Goal: Information Seeking & Learning: Learn about a topic

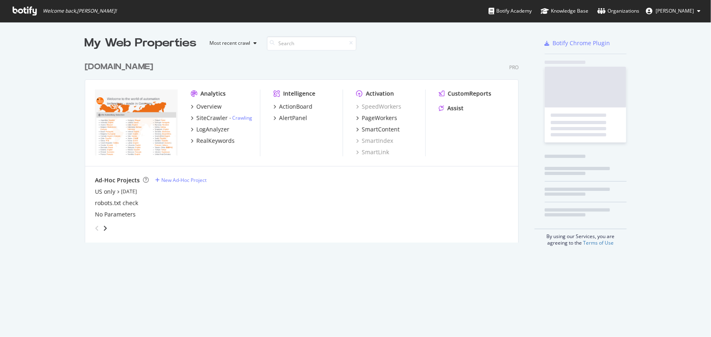
scroll to position [186, 435]
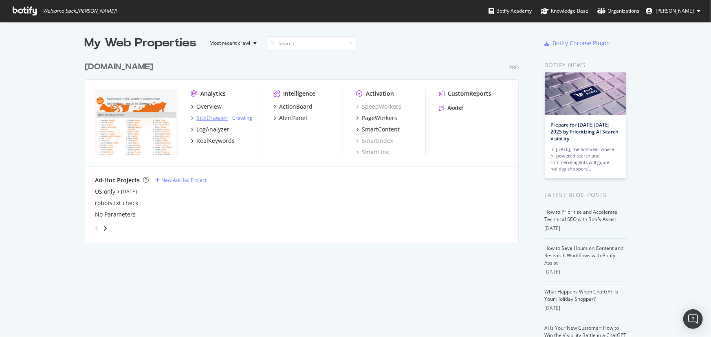
click at [218, 118] on div "SiteCrawler" at bounding box center [211, 118] width 31 height 8
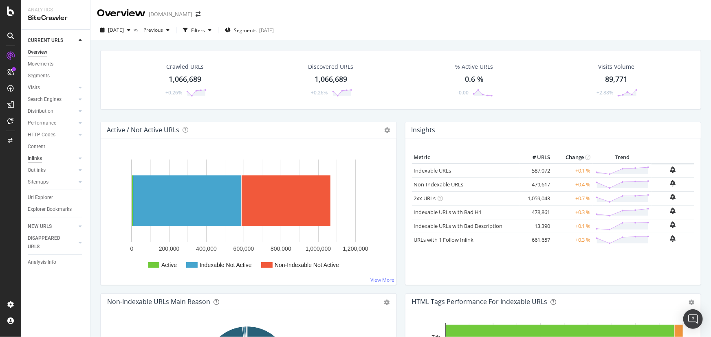
click at [39, 156] on div "Inlinks" at bounding box center [35, 158] width 14 height 9
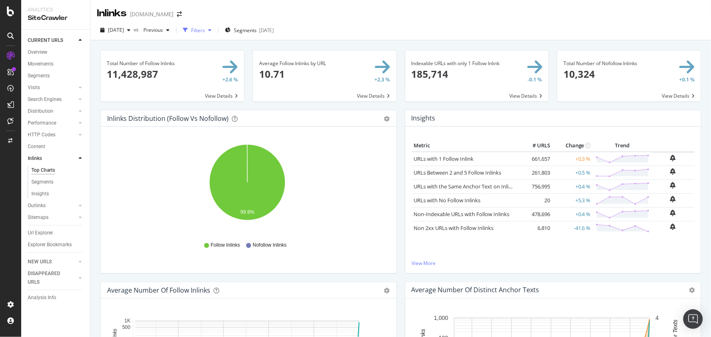
click at [205, 31] on div "Filters" at bounding box center [198, 30] width 14 height 7
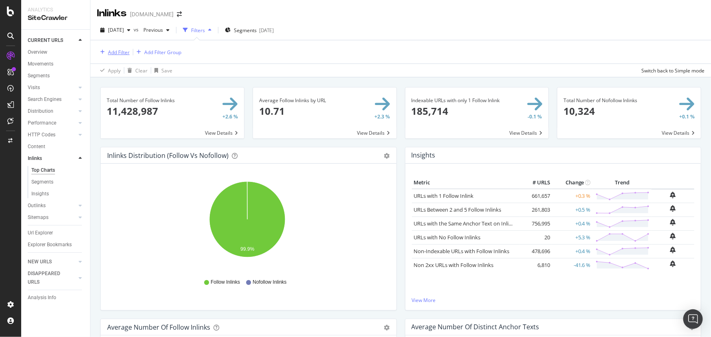
click at [116, 51] on div "Add Filter" at bounding box center [119, 52] width 22 height 7
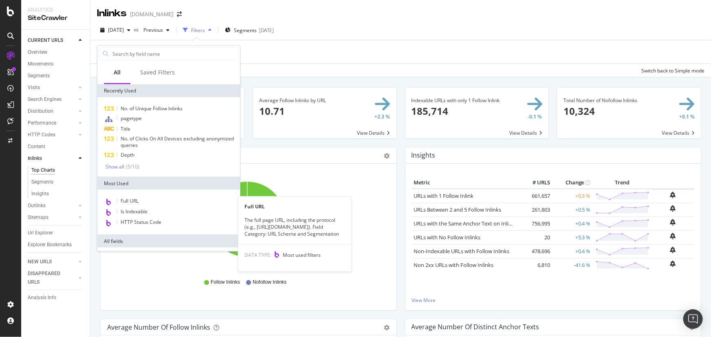
click at [138, 202] on span "Full URL" at bounding box center [130, 201] width 18 height 7
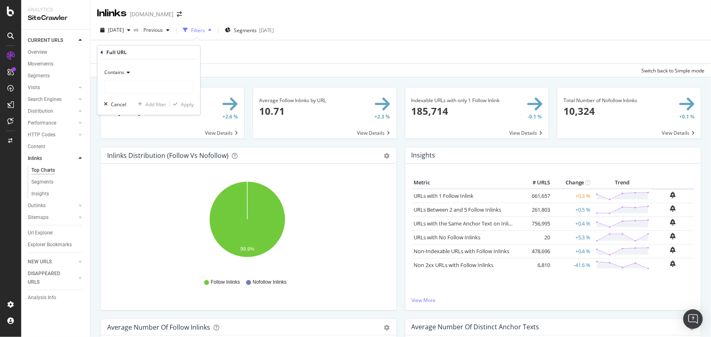
click at [120, 71] on span "Contains" at bounding box center [114, 72] width 20 height 7
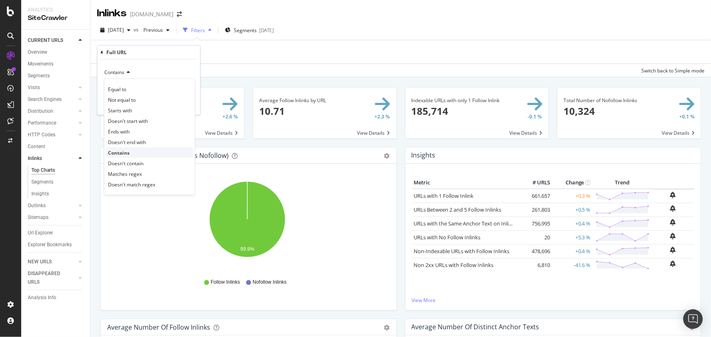
click at [123, 154] on span "Contains" at bounding box center [119, 152] width 22 height 7
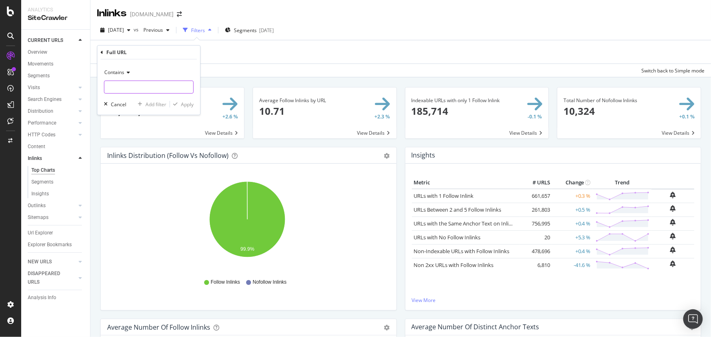
click at [125, 92] on input "text" at bounding box center [148, 87] width 89 height 13
paste input "[URL][DOMAIN_NAME]"
type input "[URL][DOMAIN_NAME]"
click at [189, 106] on div "Apply" at bounding box center [187, 104] width 13 height 7
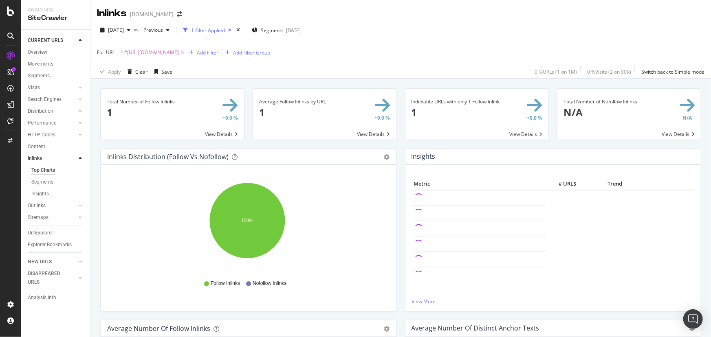
click at [233, 107] on span at bounding box center [172, 114] width 143 height 51
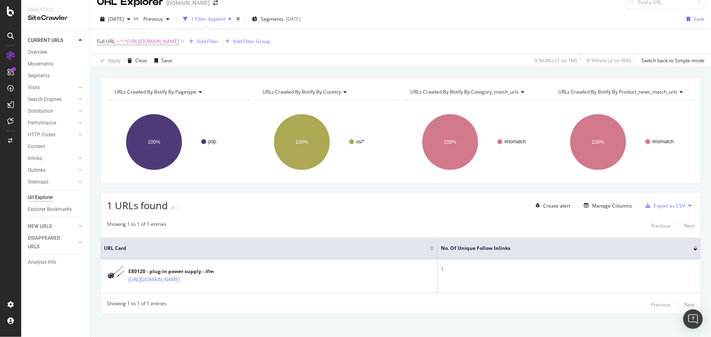
scroll to position [17, 0]
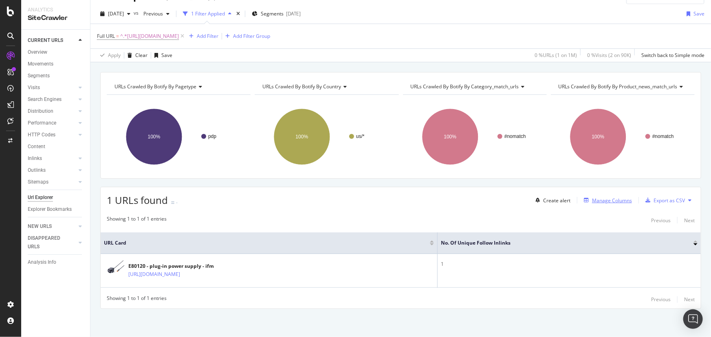
click at [610, 203] on div "Manage Columns" at bounding box center [612, 200] width 40 height 7
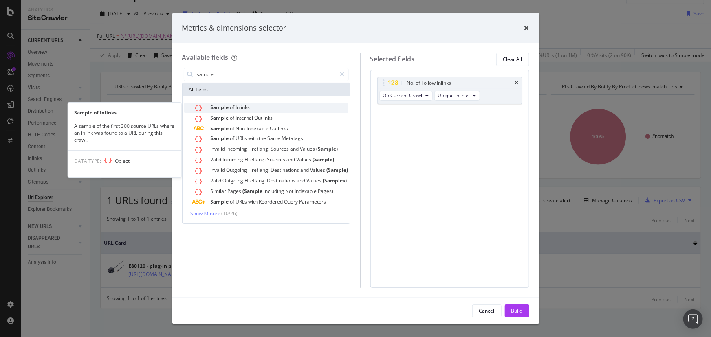
type input "sample"
click at [279, 106] on div "Sample of Inlinks" at bounding box center [271, 108] width 154 height 11
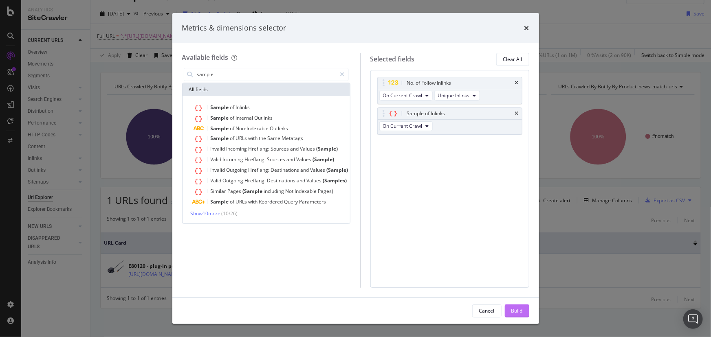
click at [509, 311] on button "Build" at bounding box center [517, 311] width 24 height 13
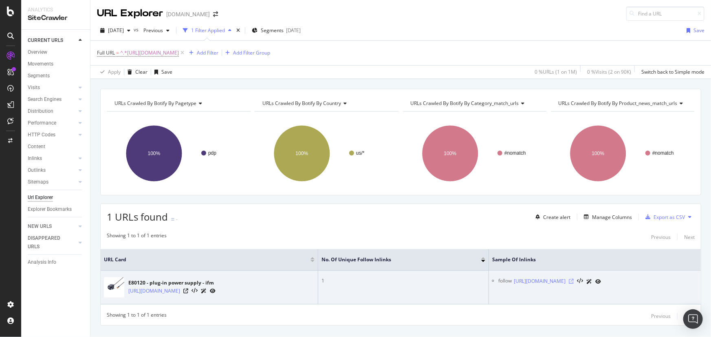
click at [573, 281] on icon at bounding box center [571, 281] width 5 height 5
